Goal: Complete application form

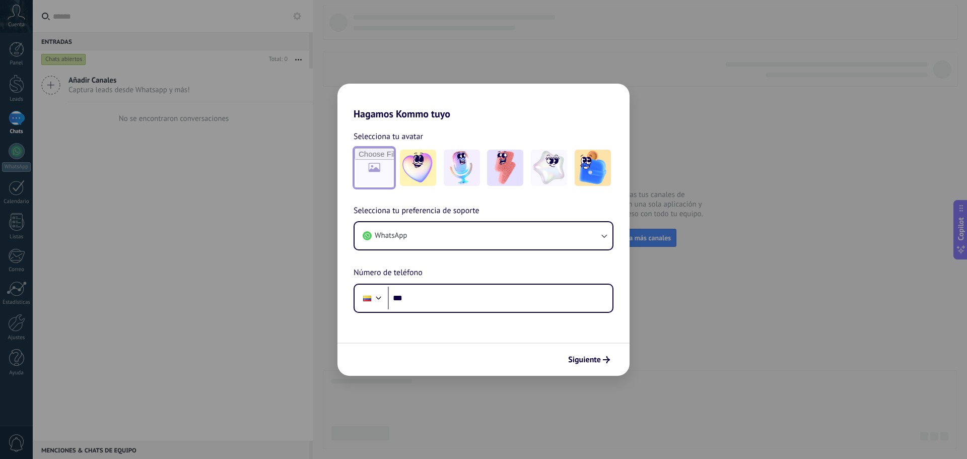
click at [365, 162] on input "file" at bounding box center [374, 167] width 39 height 39
click at [369, 166] on input "file" at bounding box center [374, 167] width 39 height 39
type input "**********"
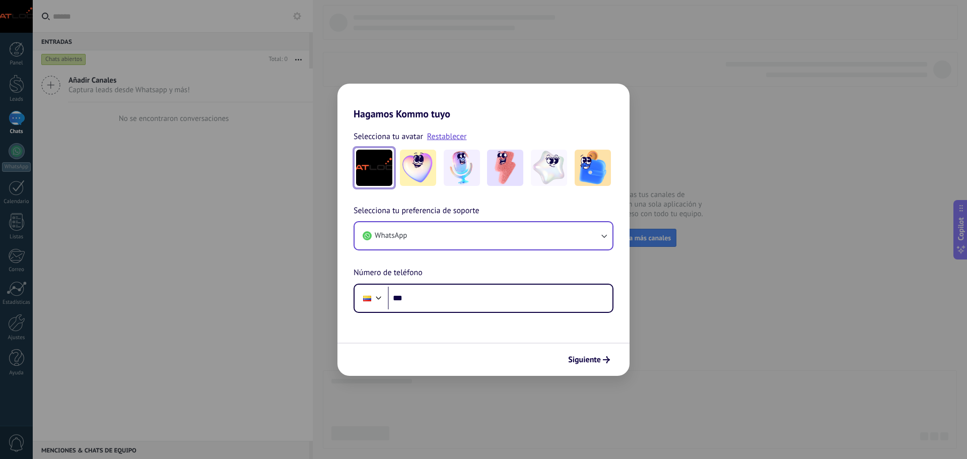
drag, startPoint x: 586, startPoint y: 357, endPoint x: 442, endPoint y: 246, distance: 182.5
click at [442, 260] on form "Selecciona tu avatar Restablecer Selecciona tu preferencia de soporte WhatsApp …" at bounding box center [484, 248] width 292 height 256
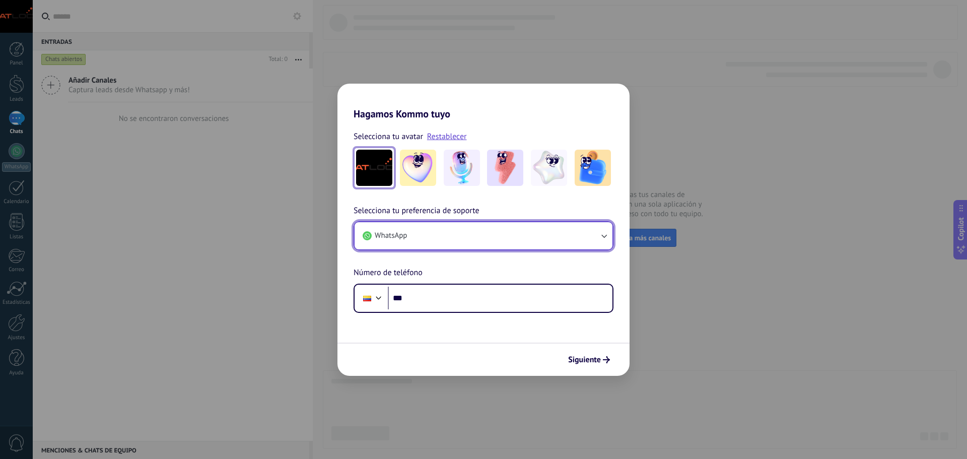
click at [443, 244] on button "WhatsApp" at bounding box center [484, 235] width 258 height 27
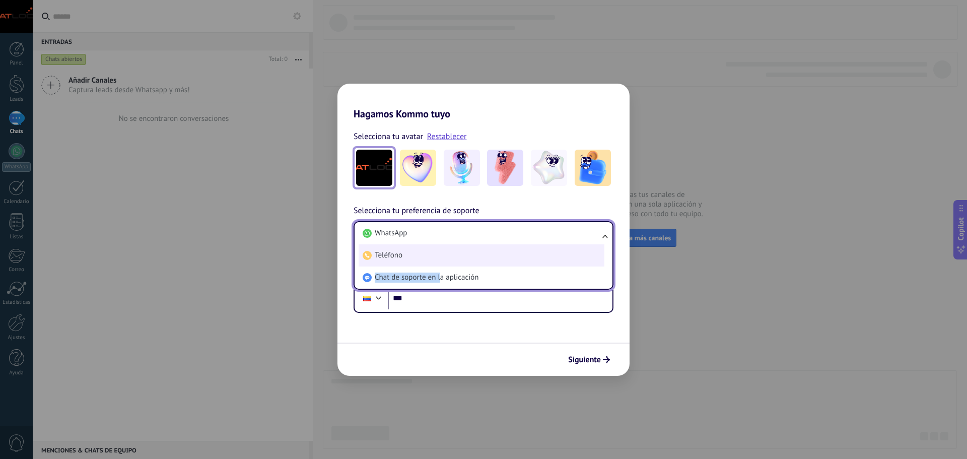
drag, startPoint x: 439, startPoint y: 280, endPoint x: 463, endPoint y: 248, distance: 39.2
click at [463, 248] on ul "WhatsApp Teléfono Chat de soporte en la aplicación" at bounding box center [484, 255] width 260 height 69
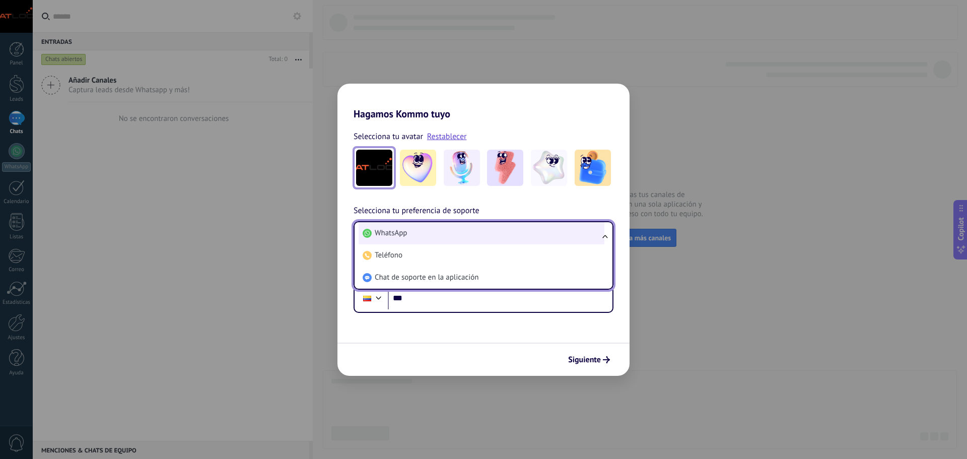
click at [470, 234] on li "WhatsApp" at bounding box center [482, 233] width 246 height 22
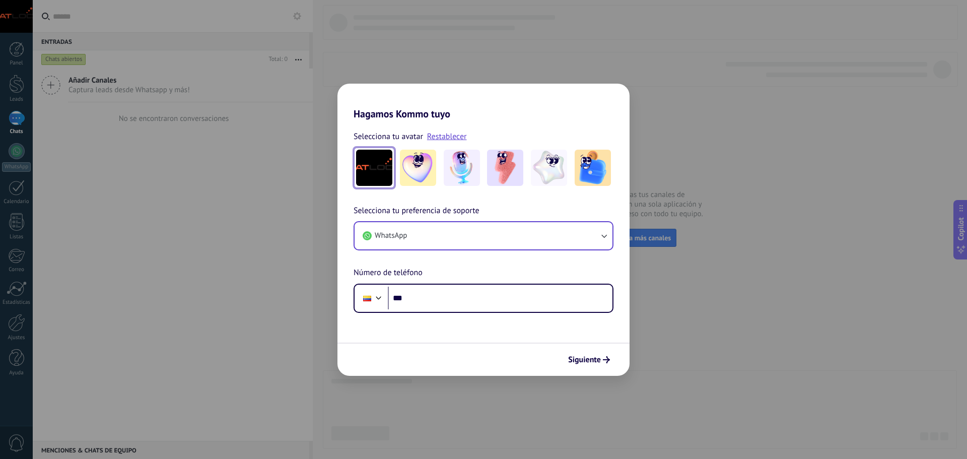
click at [584, 371] on div "Siguiente" at bounding box center [484, 359] width 292 height 33
click at [586, 363] on span "Siguiente" at bounding box center [584, 359] width 33 height 7
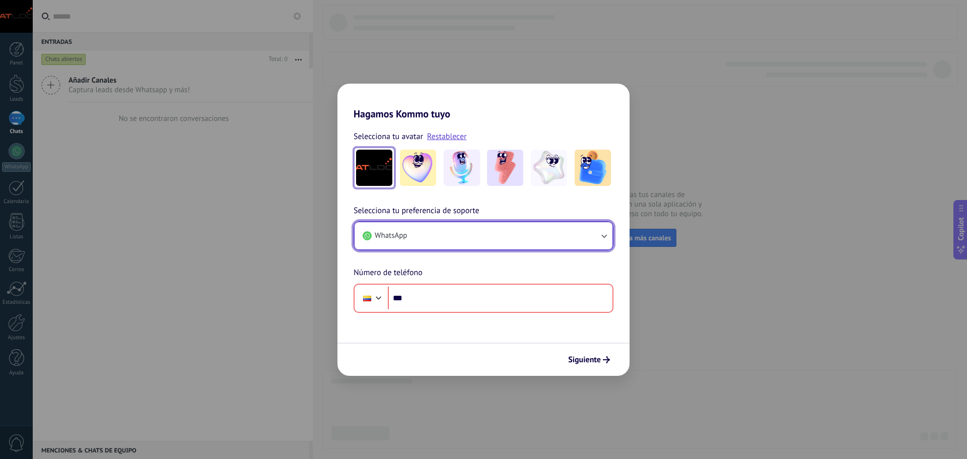
click at [488, 241] on button "WhatsApp" at bounding box center [484, 235] width 258 height 27
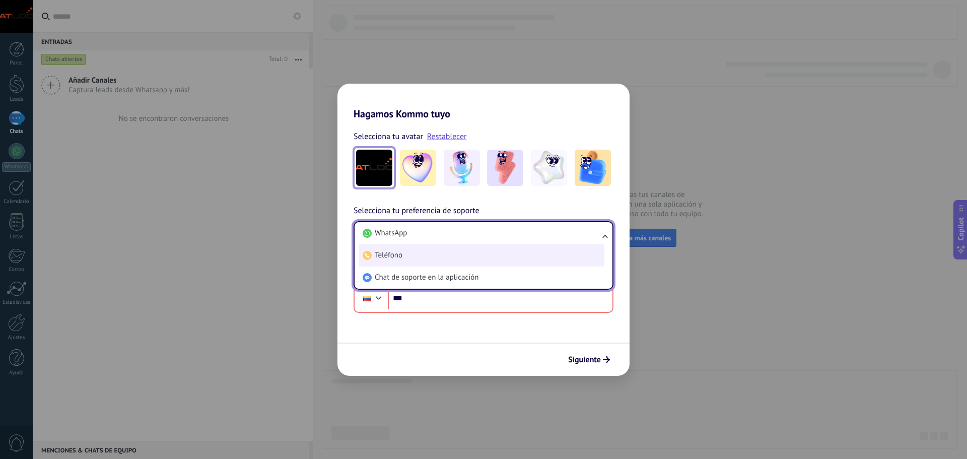
click at [437, 256] on li "Teléfono" at bounding box center [482, 255] width 246 height 22
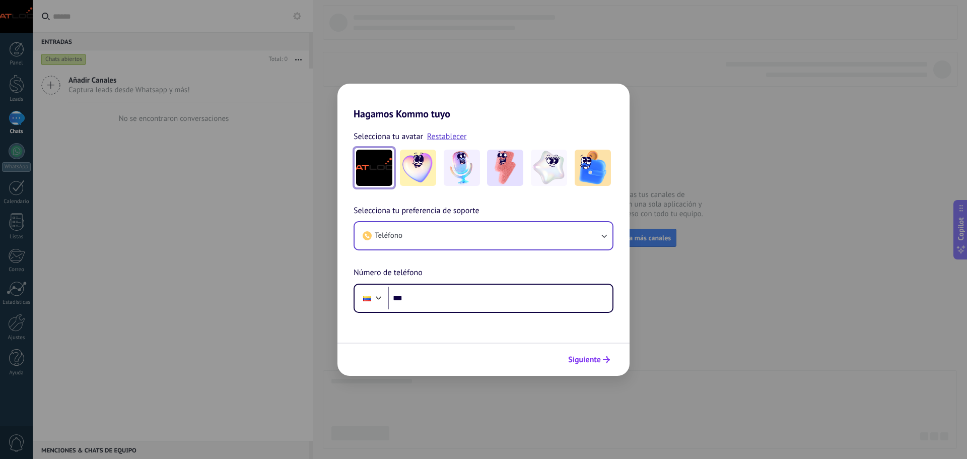
click at [581, 352] on button "Siguiente" at bounding box center [589, 359] width 51 height 17
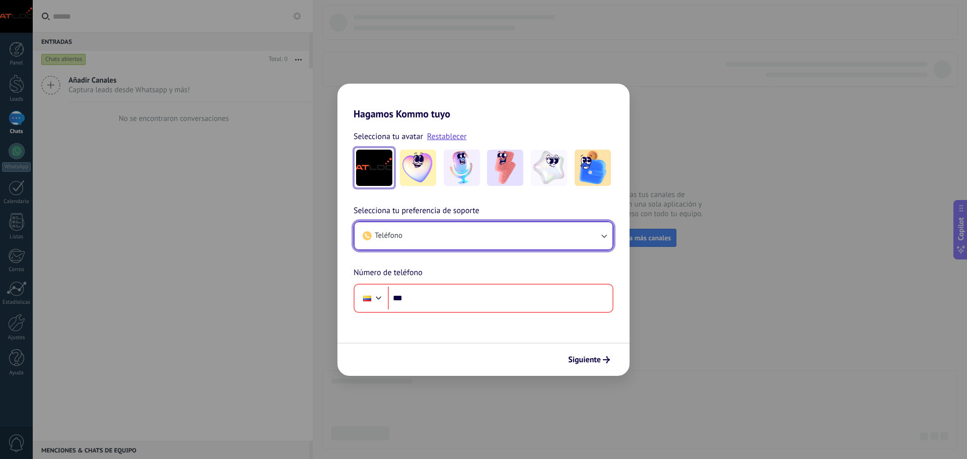
click at [472, 223] on button "Teléfono" at bounding box center [484, 235] width 258 height 27
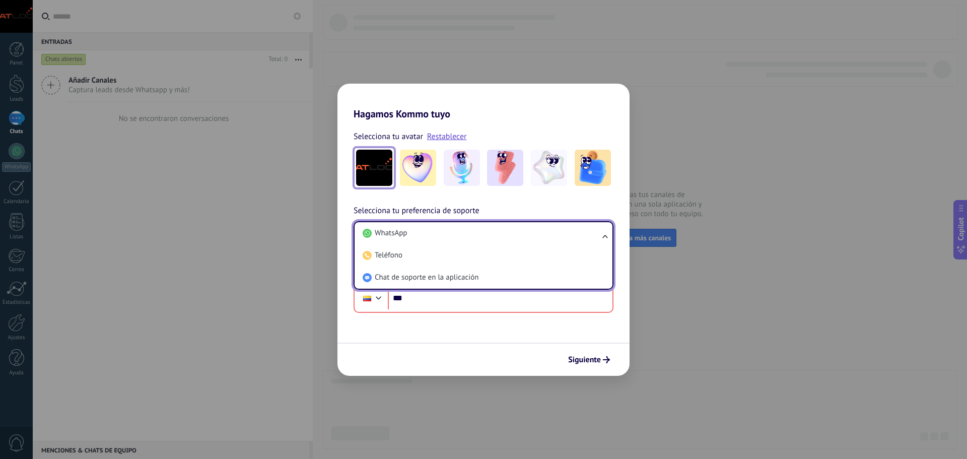
click at [451, 288] on li "Chat de soporte en la aplicación" at bounding box center [482, 277] width 246 height 22
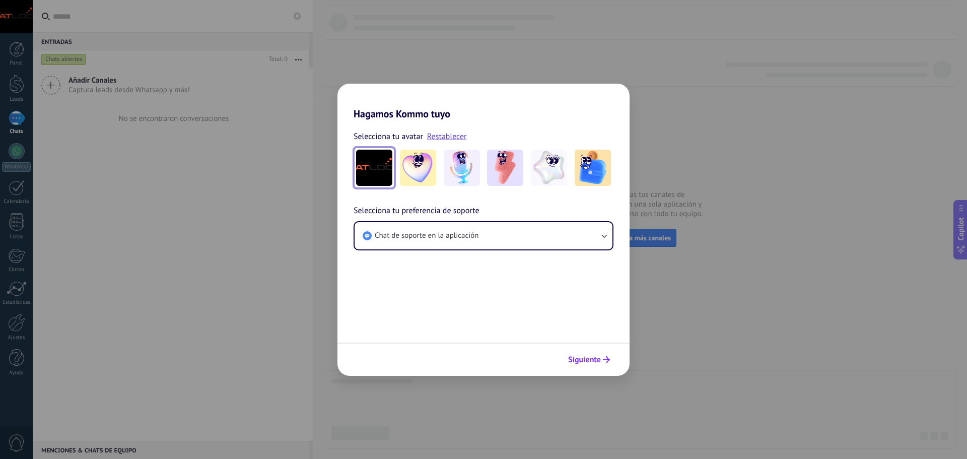
click at [594, 358] on span "Siguiente" at bounding box center [584, 359] width 33 height 7
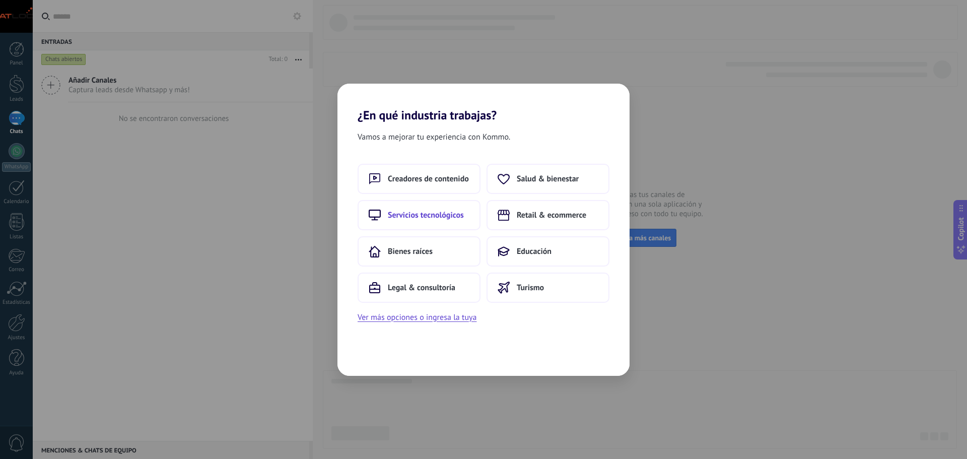
click at [432, 218] on span "Servicios tecnológicos" at bounding box center [426, 215] width 76 height 10
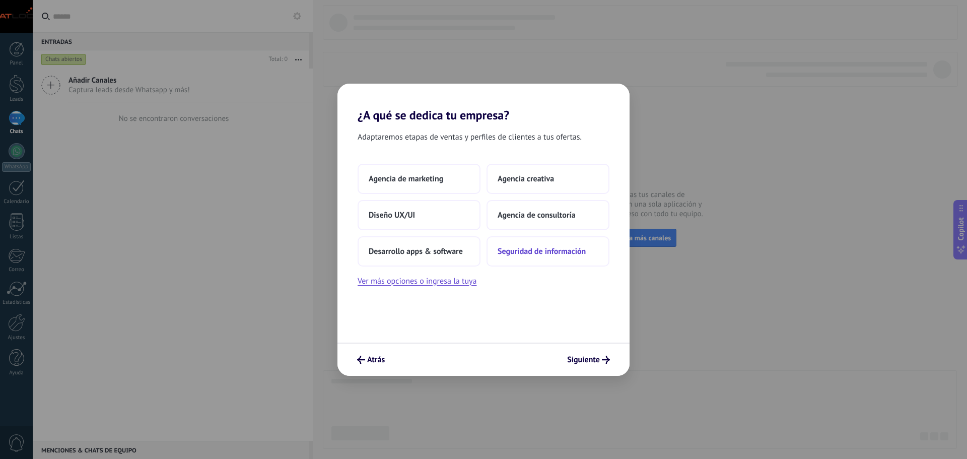
click at [528, 256] on button "Seguridad de información" at bounding box center [548, 251] width 123 height 30
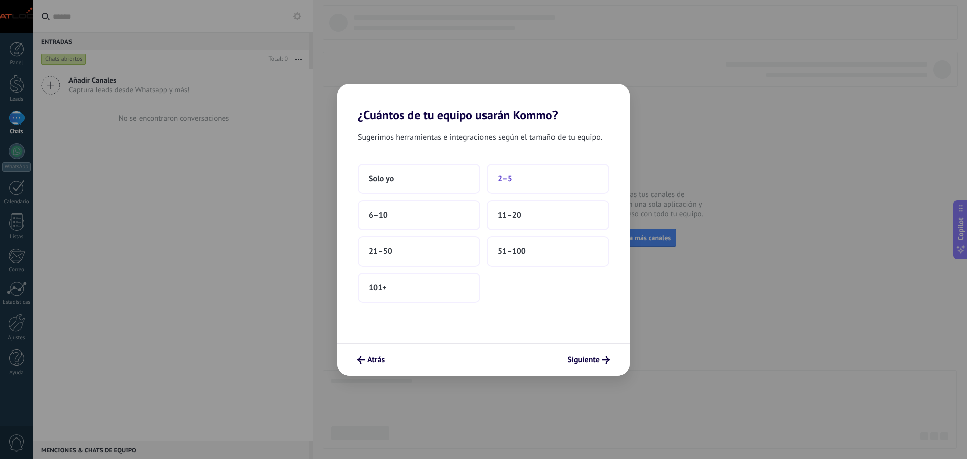
click at [569, 180] on button "2–5" at bounding box center [548, 179] width 123 height 30
